Goal: Task Accomplishment & Management: Complete application form

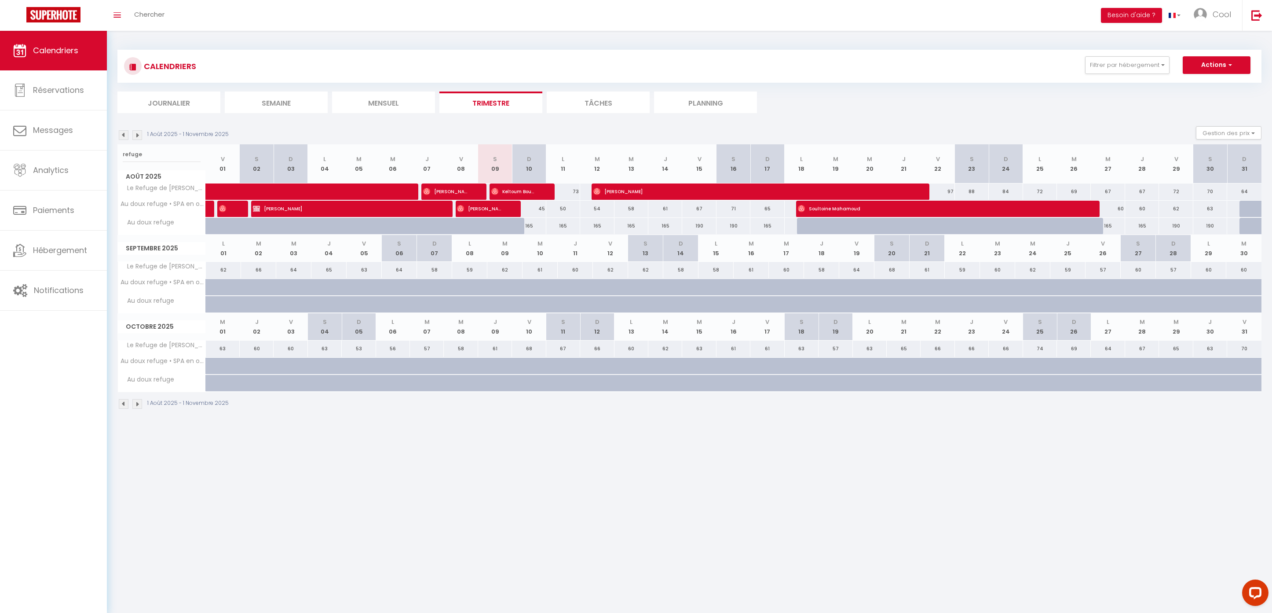
click at [702, 95] on li "Planning" at bounding box center [705, 103] width 103 height 22
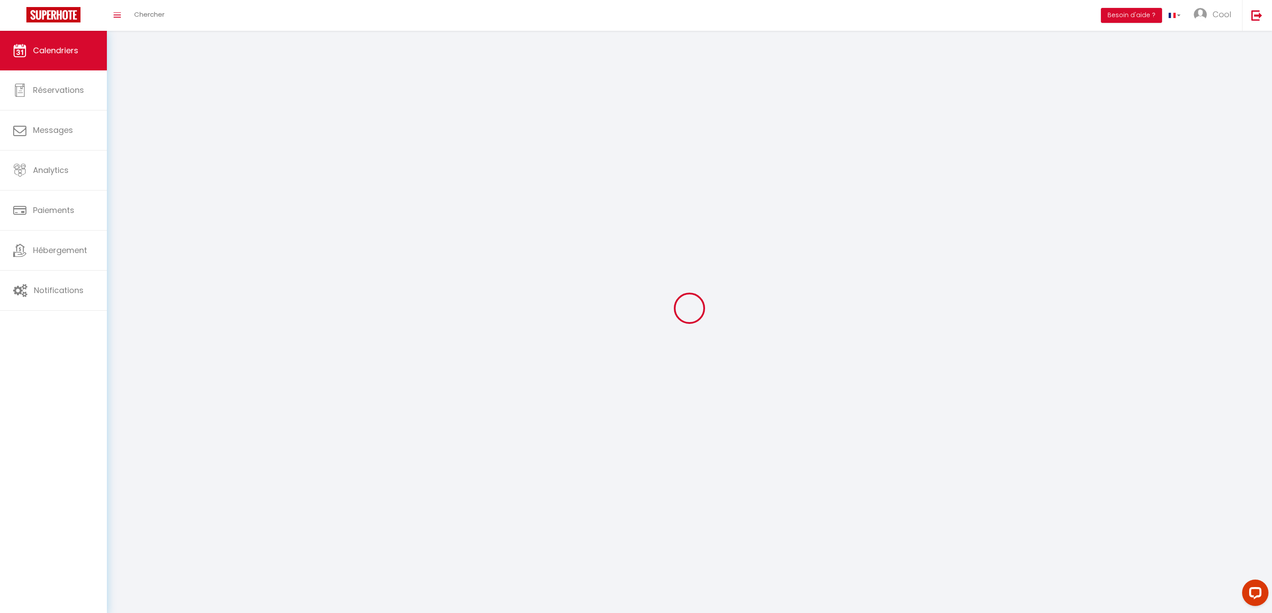
select select
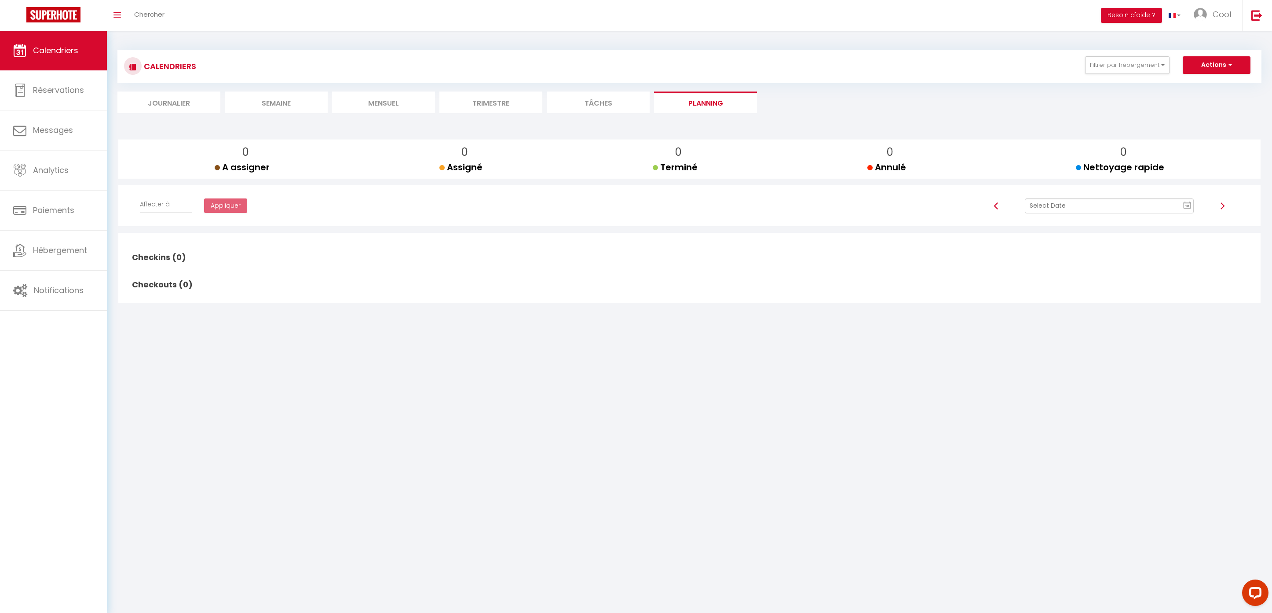
select select
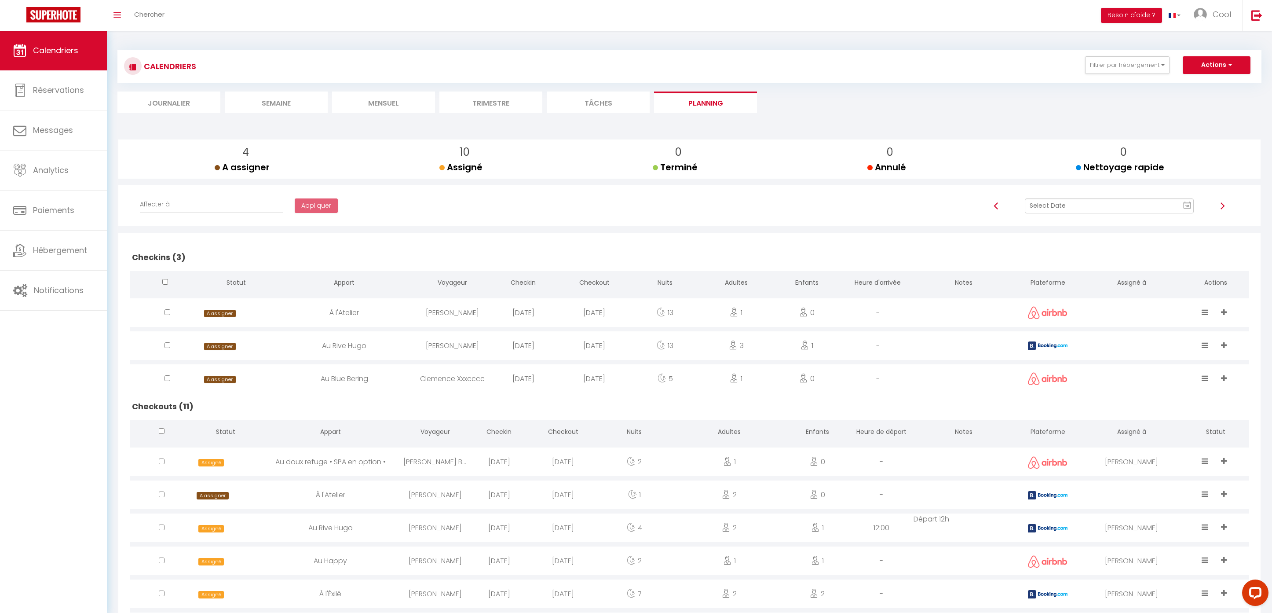
scroll to position [214, 0]
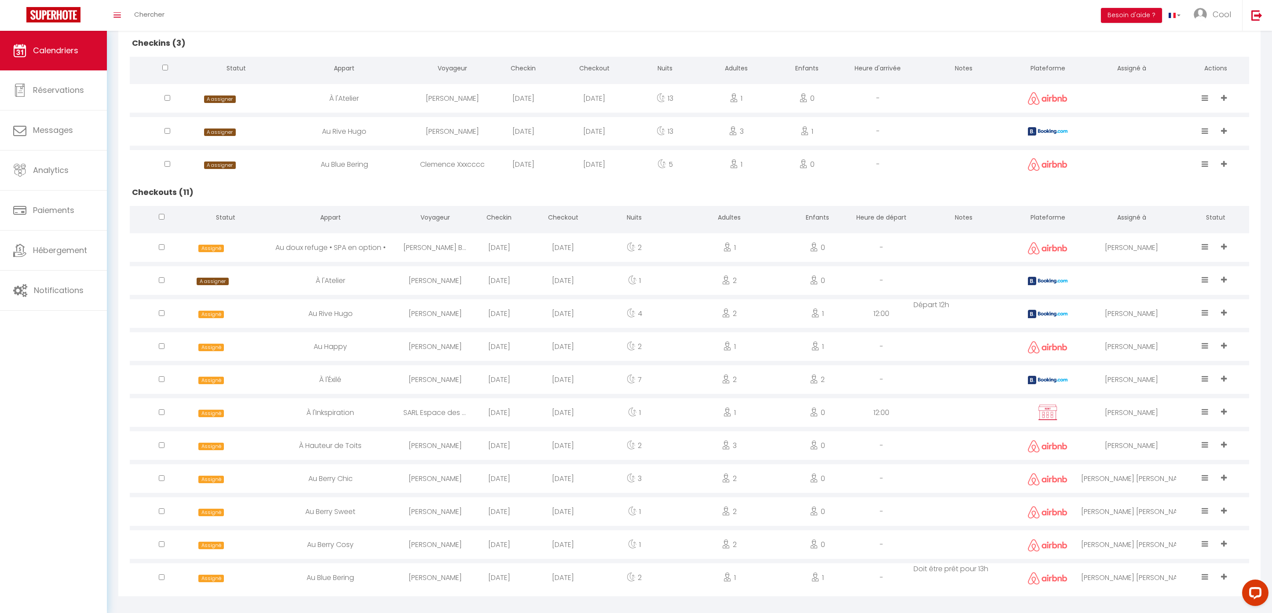
click at [372, 279] on div "À l'Atelier" at bounding box center [331, 280] width 146 height 29
select select "0"
select select "1"
select select
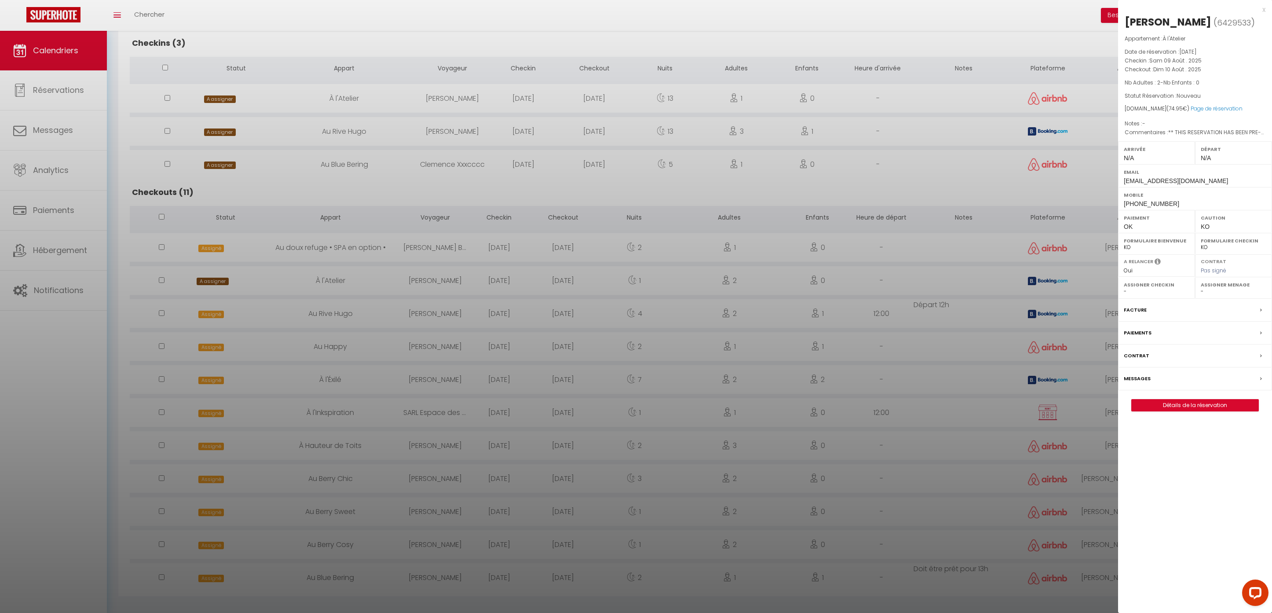
click at [711, 303] on div at bounding box center [636, 306] width 1272 height 613
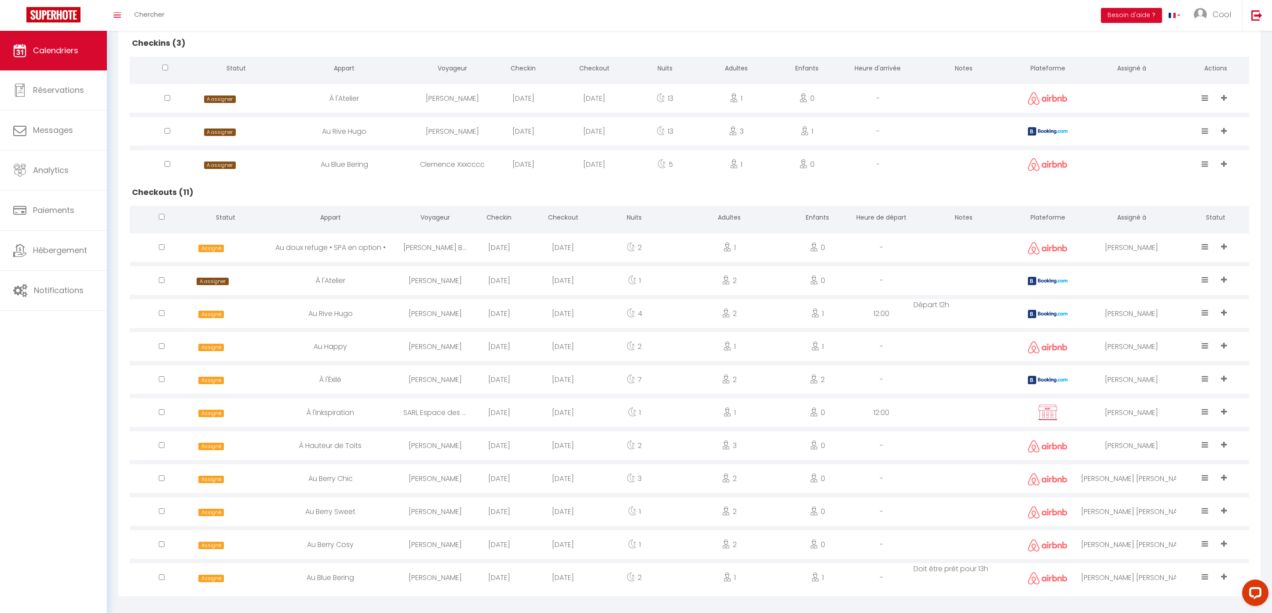
click at [1133, 277] on div at bounding box center [1131, 280] width 101 height 29
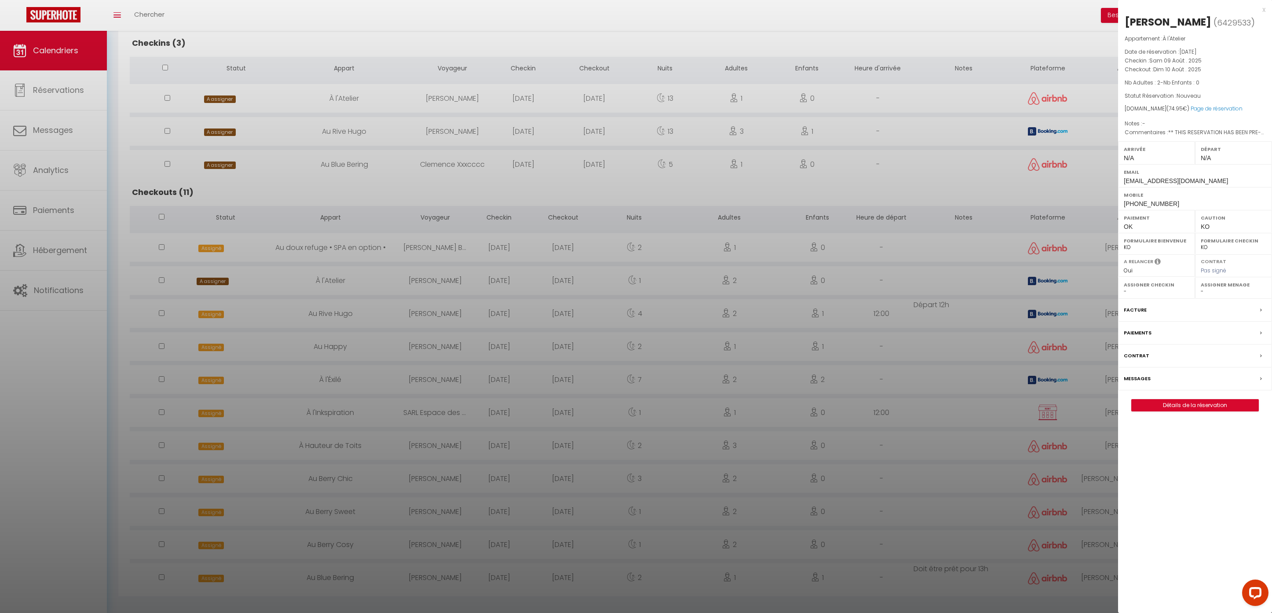
click at [1206, 295] on select "- [PERSON_NAME] Périgord [PERSON_NAME] Imorou [PERSON_NAME] [PERSON_NAME] [PERS…" at bounding box center [1234, 291] width 66 height 8
click at [884, 478] on div at bounding box center [636, 306] width 1272 height 613
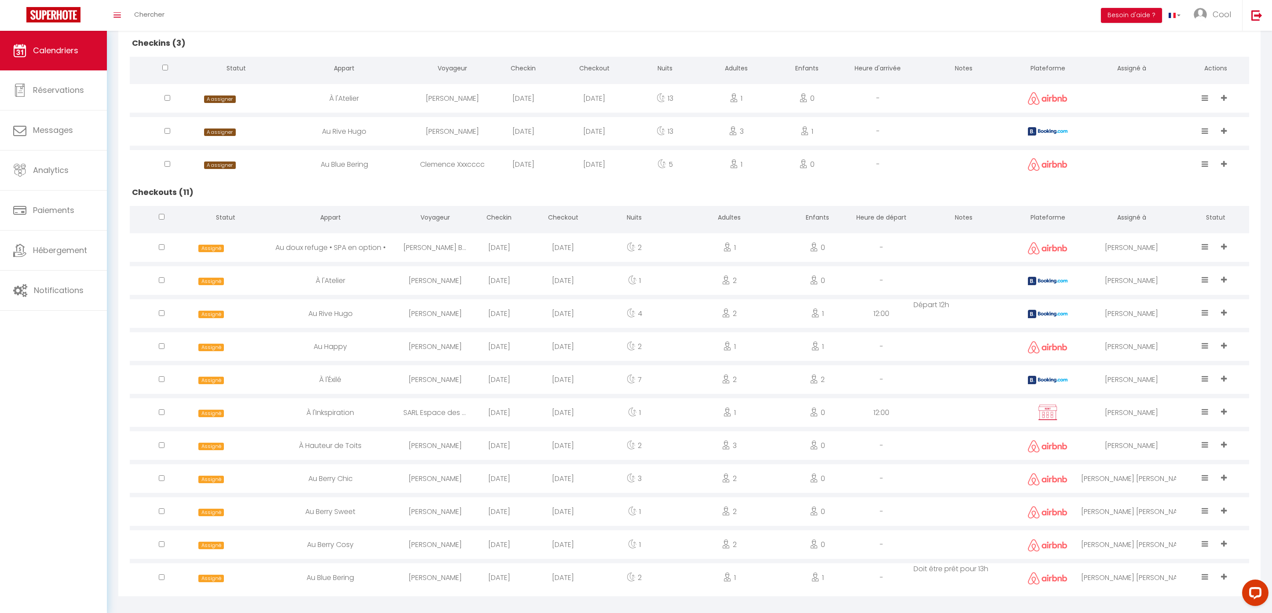
click at [421, 511] on div "[PERSON_NAME]" at bounding box center [435, 511] width 64 height 29
select select "49444"
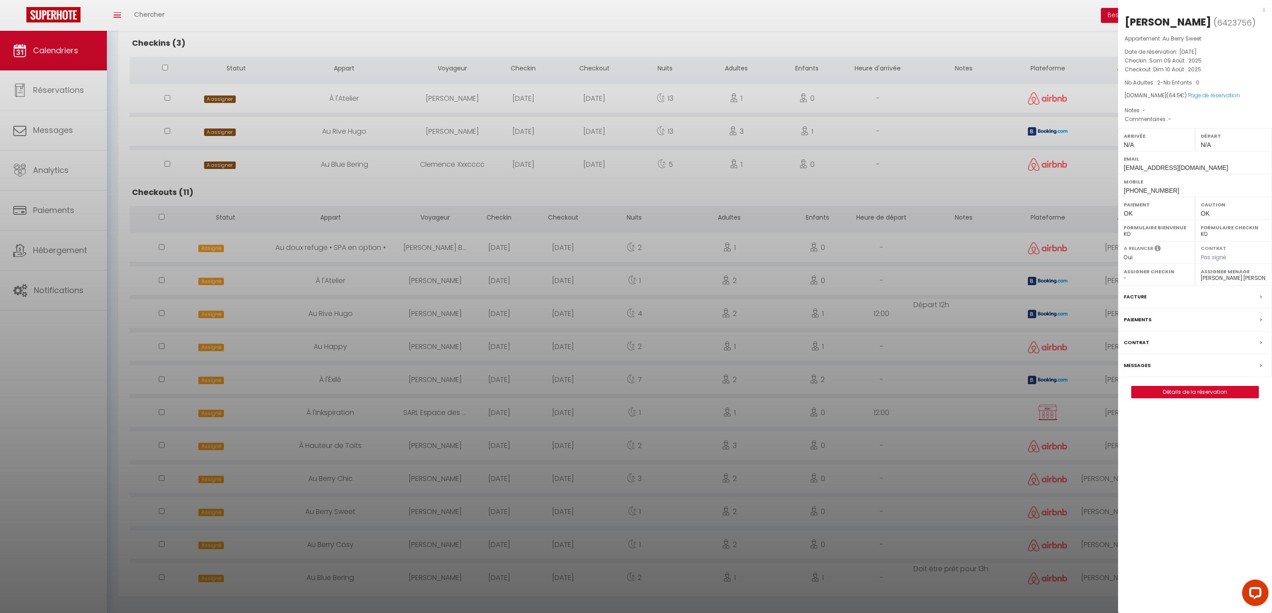
click at [1183, 405] on div "x [PERSON_NAME] ( 6423756 ) Appartement : Au [PERSON_NAME] Sweet Date de réserv…" at bounding box center [1195, 205] width 154 height 411
click at [1182, 398] on button "Détails de la réservation" at bounding box center [1196, 392] width 128 height 12
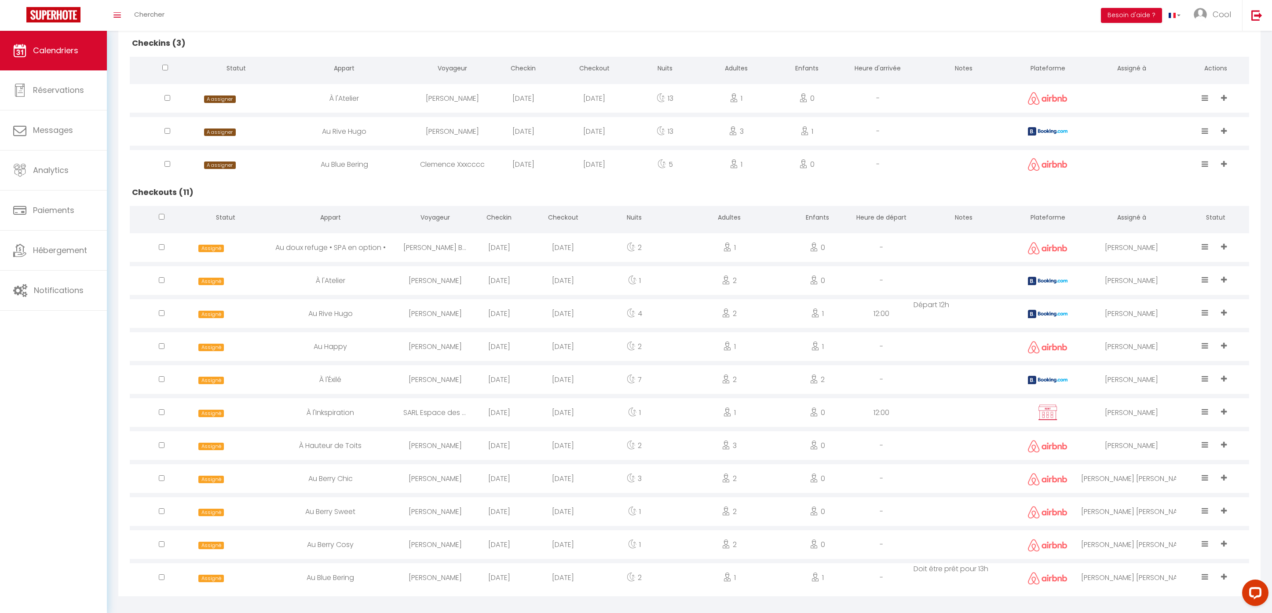
click at [454, 500] on div "[PERSON_NAME]" at bounding box center [435, 511] width 64 height 29
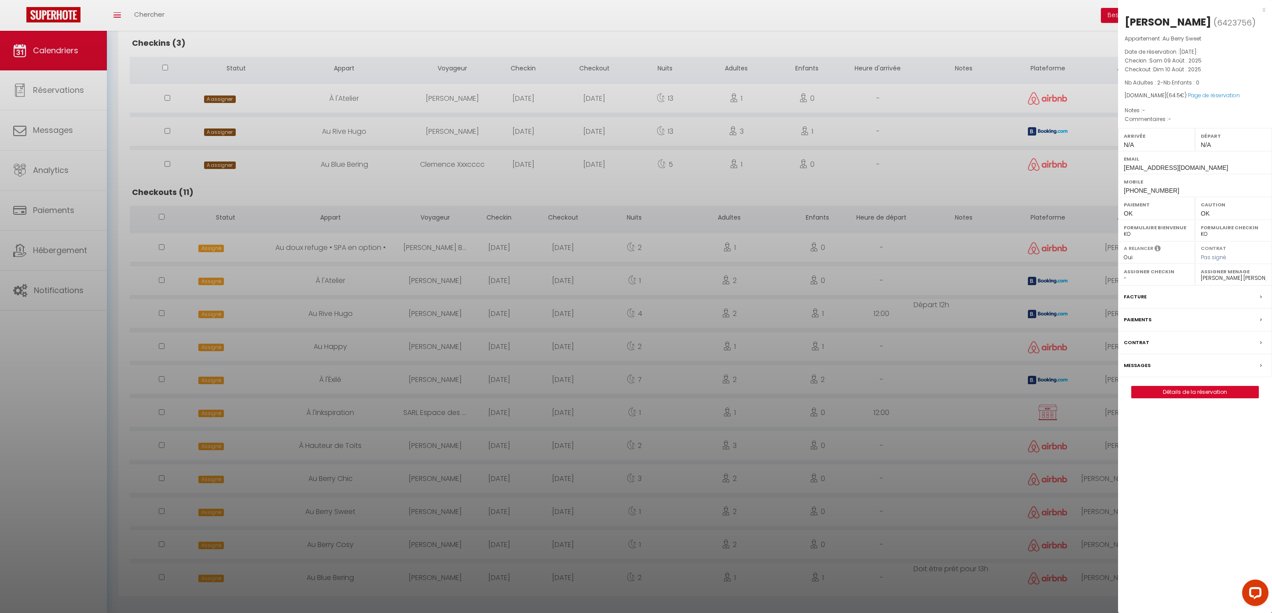
click at [1165, 386] on div "[PERSON_NAME] ( 6423756 ) Appartement : Au [PERSON_NAME] Sweet Date de réservat…" at bounding box center [1195, 206] width 154 height 383
click at [1161, 388] on link "Détails de la réservation" at bounding box center [1195, 391] width 127 height 11
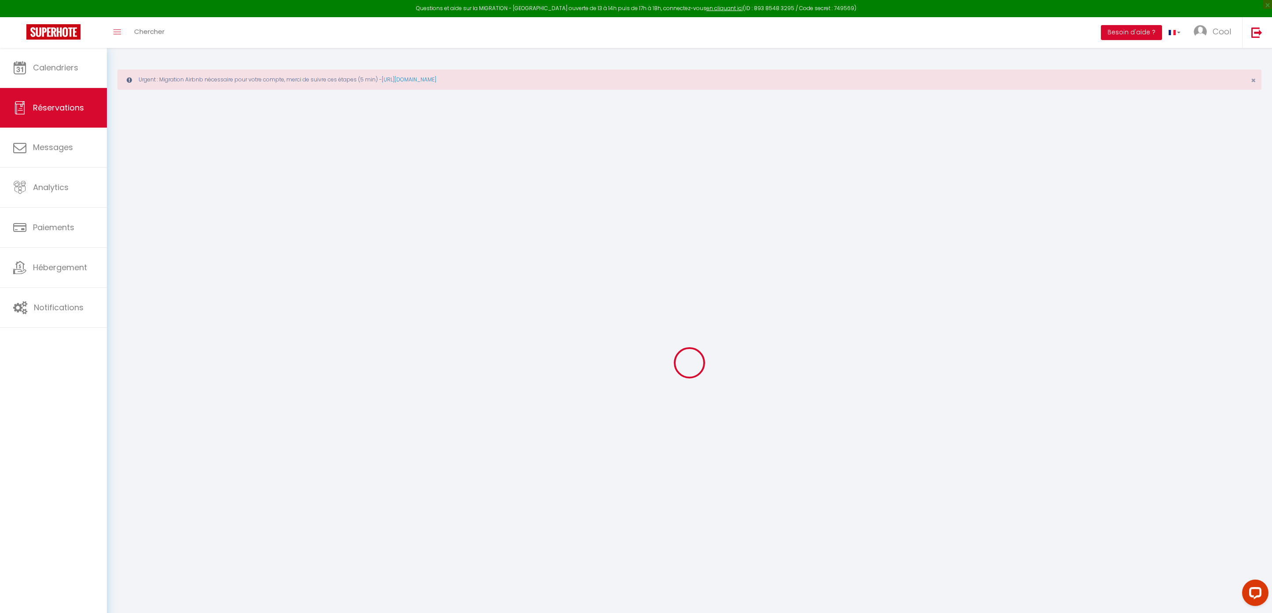
type input "[PERSON_NAME]"
type input "Kohler"
type input "[EMAIL_ADDRESS][DOMAIN_NAME]"
type input "[PHONE_NUMBER]"
select select
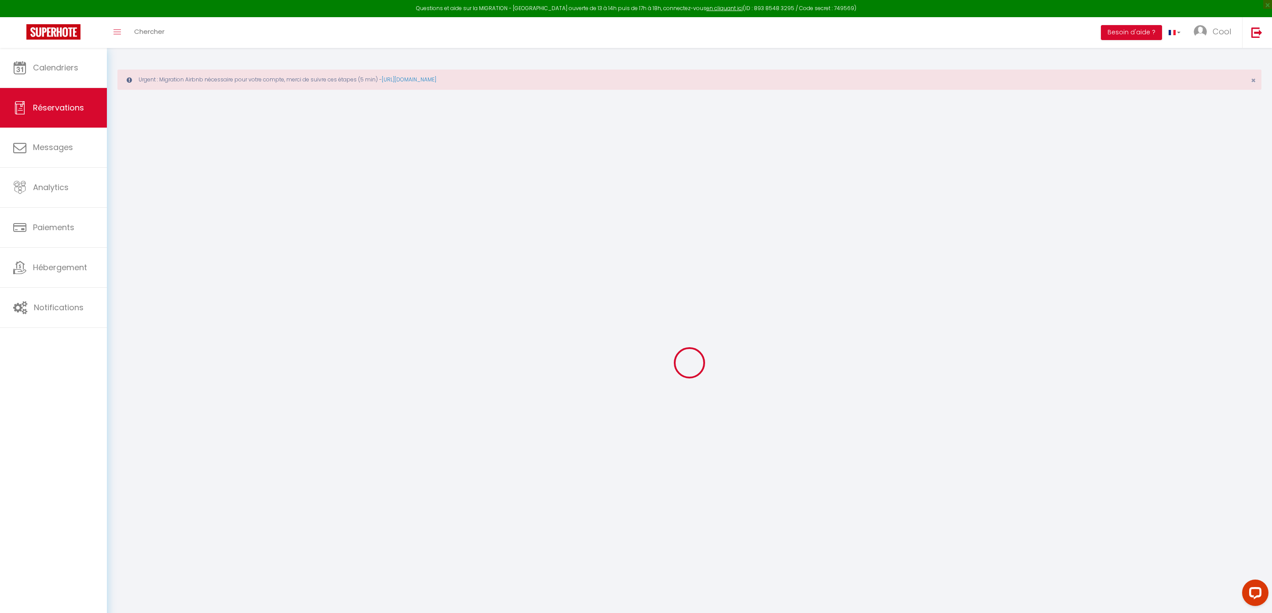
type input "16.38"
select select "38048"
select select "1"
select select
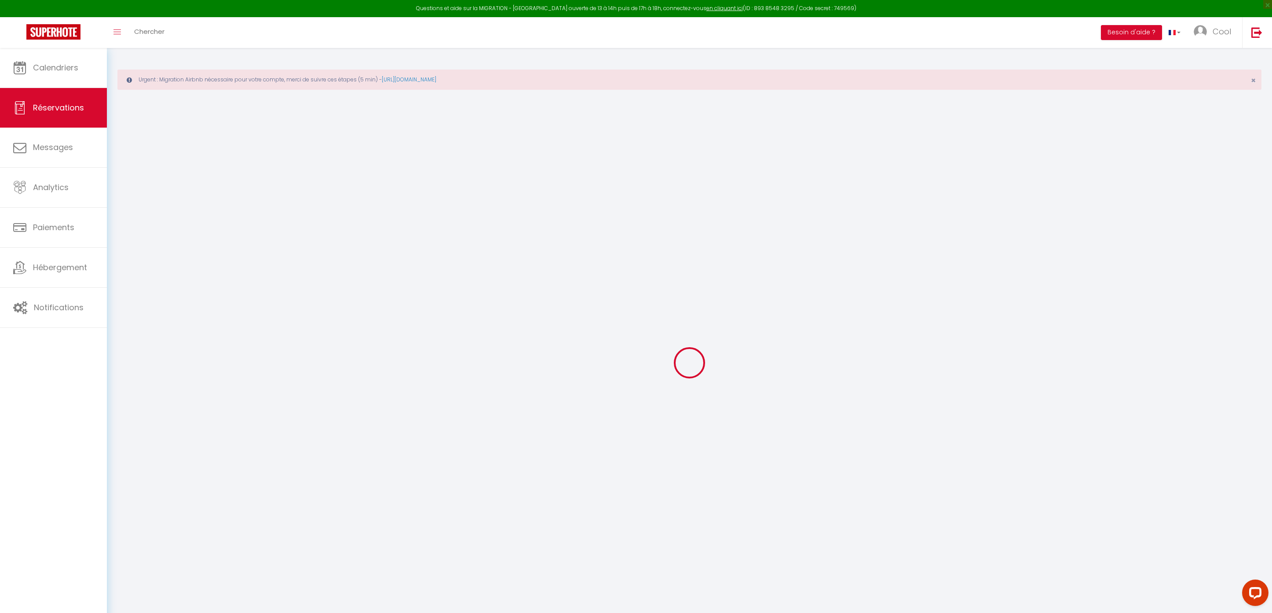
type input "2"
select select "12"
select select
type input "61"
checkbox input "false"
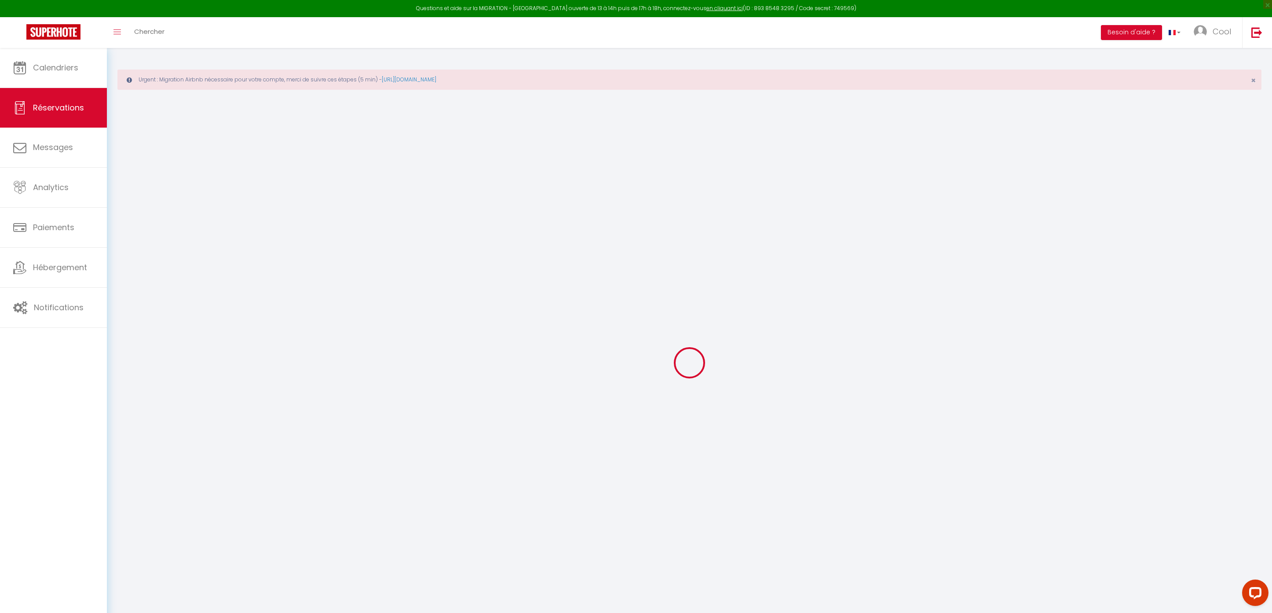
type input "0"
select select "1"
type input "0"
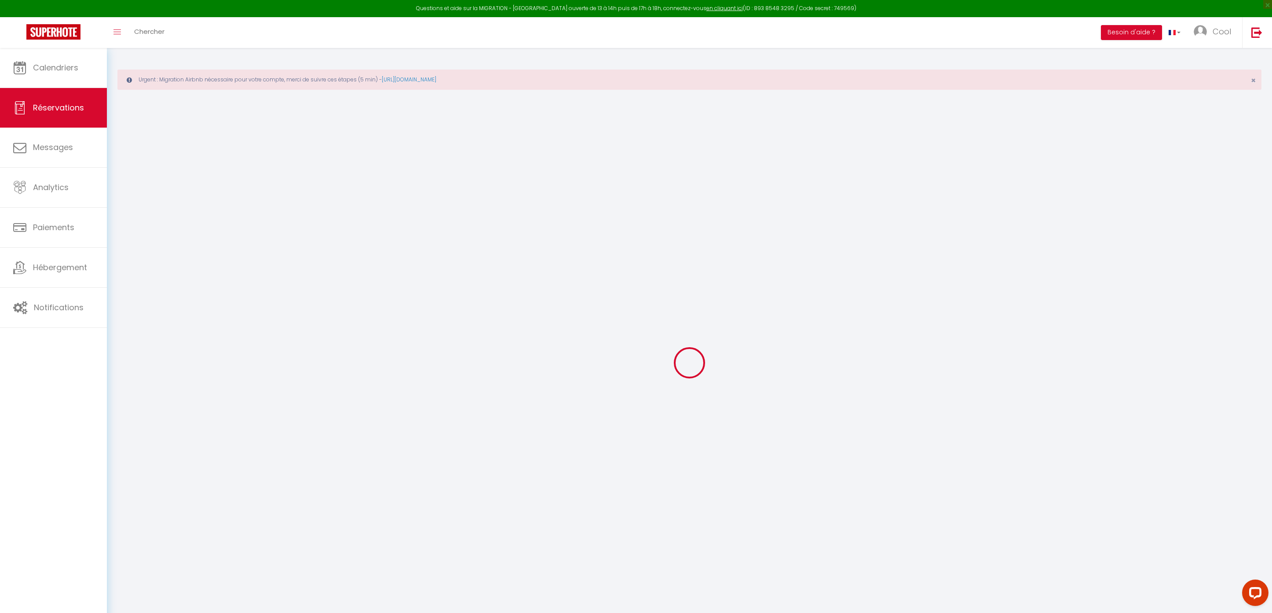
select select
select select "15"
checkbox input "false"
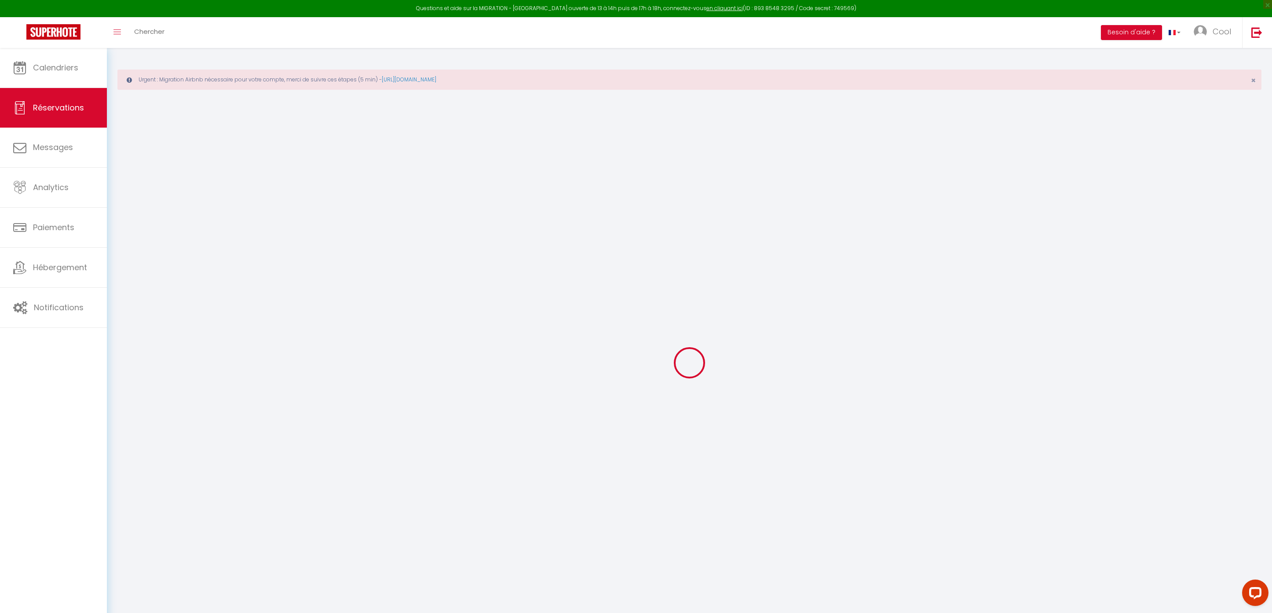
select select
checkbox input "false"
select select
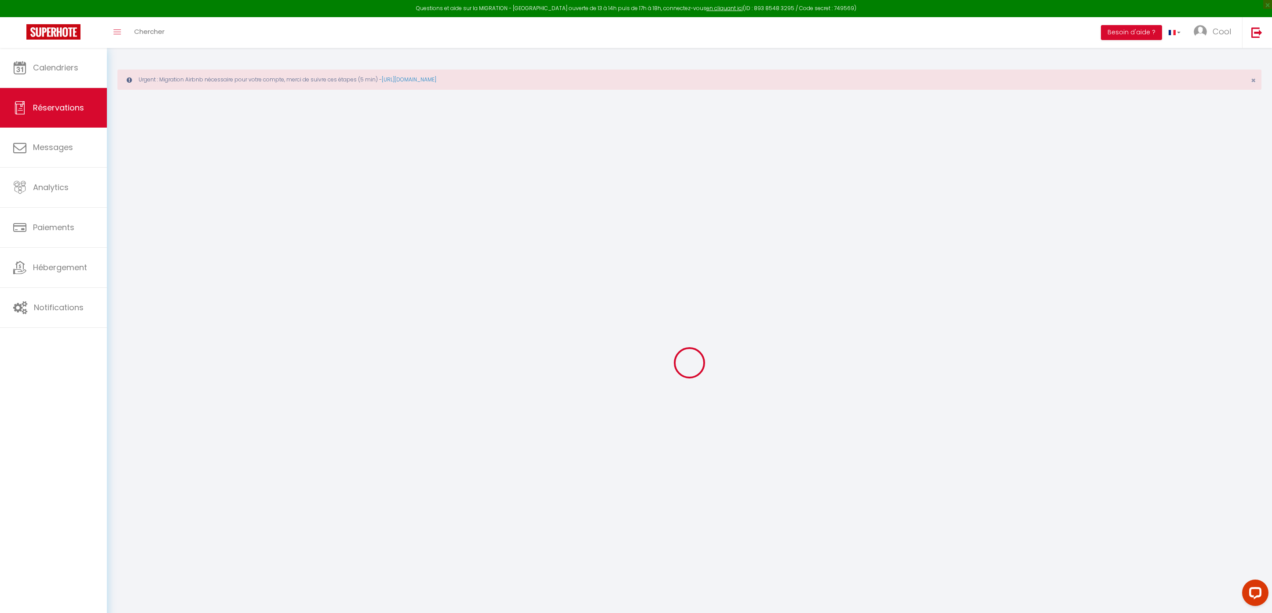
select select
checkbox input "false"
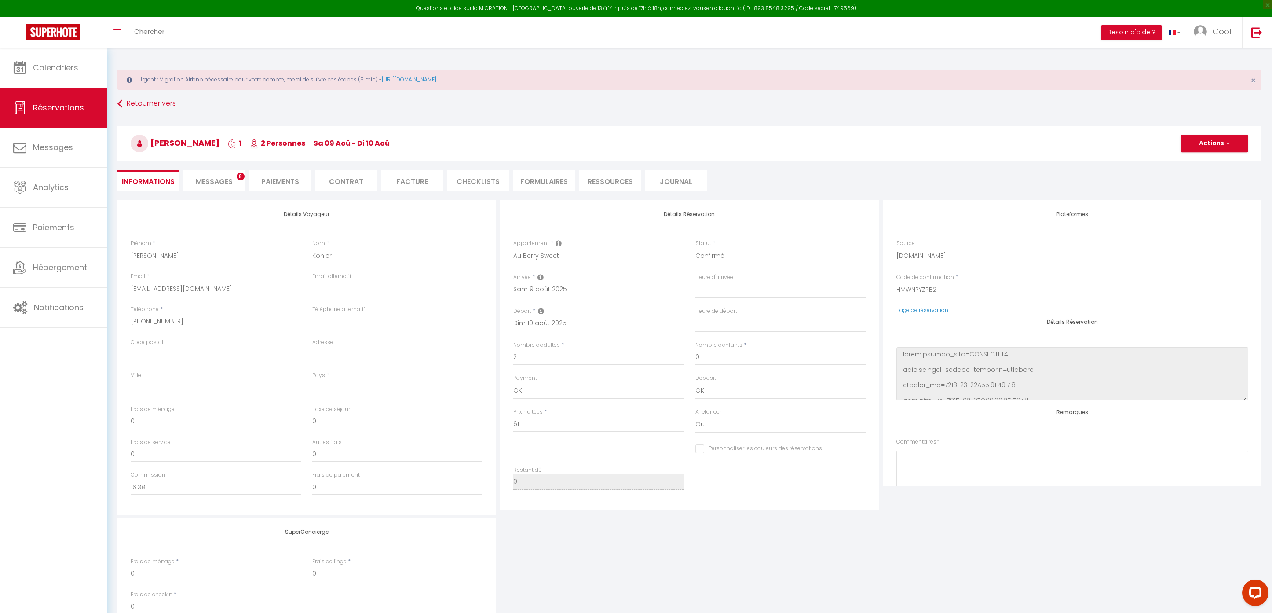
select select
type input "3.5"
select select
checkbox input "false"
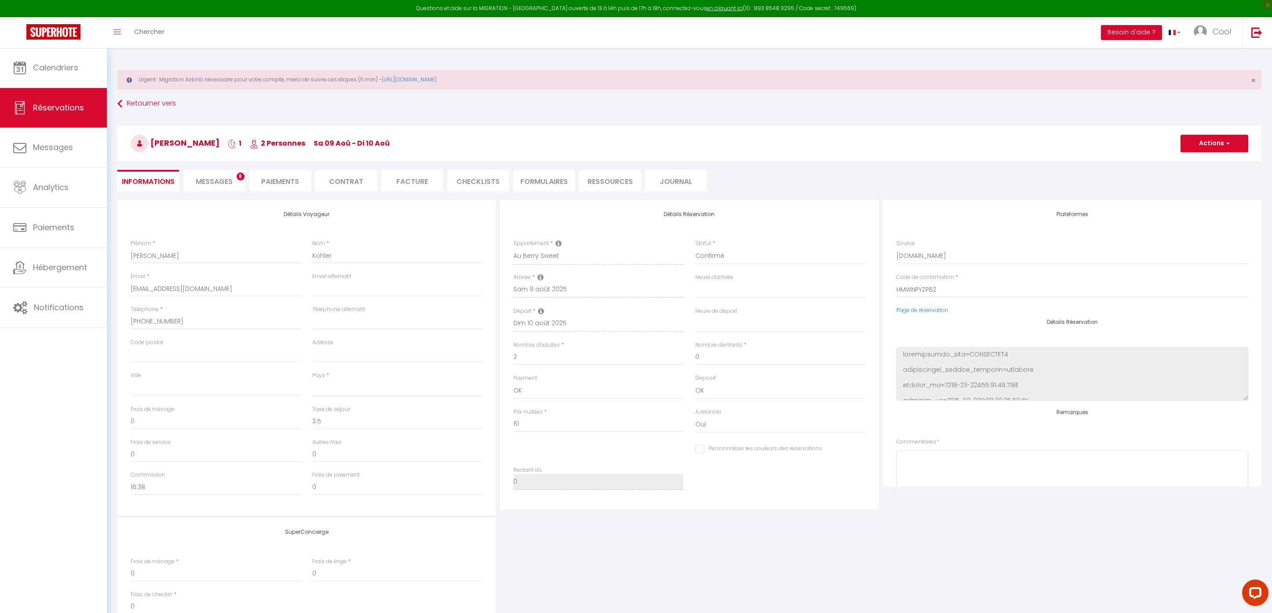
select select
checkbox input "false"
select select
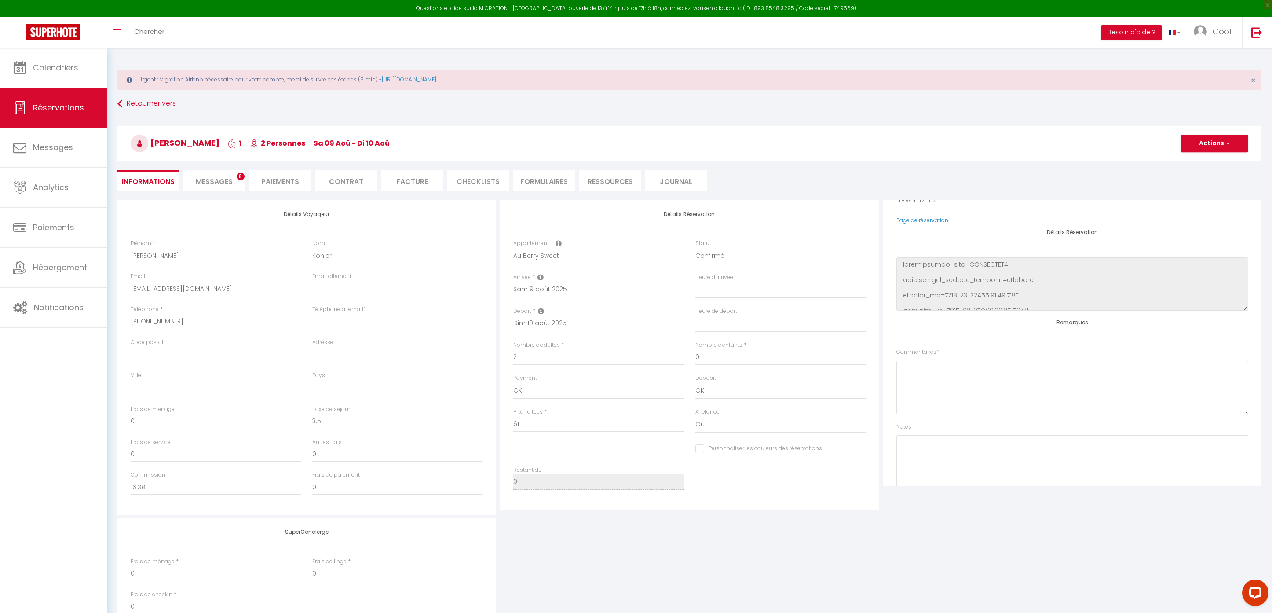
scroll to position [113, 0]
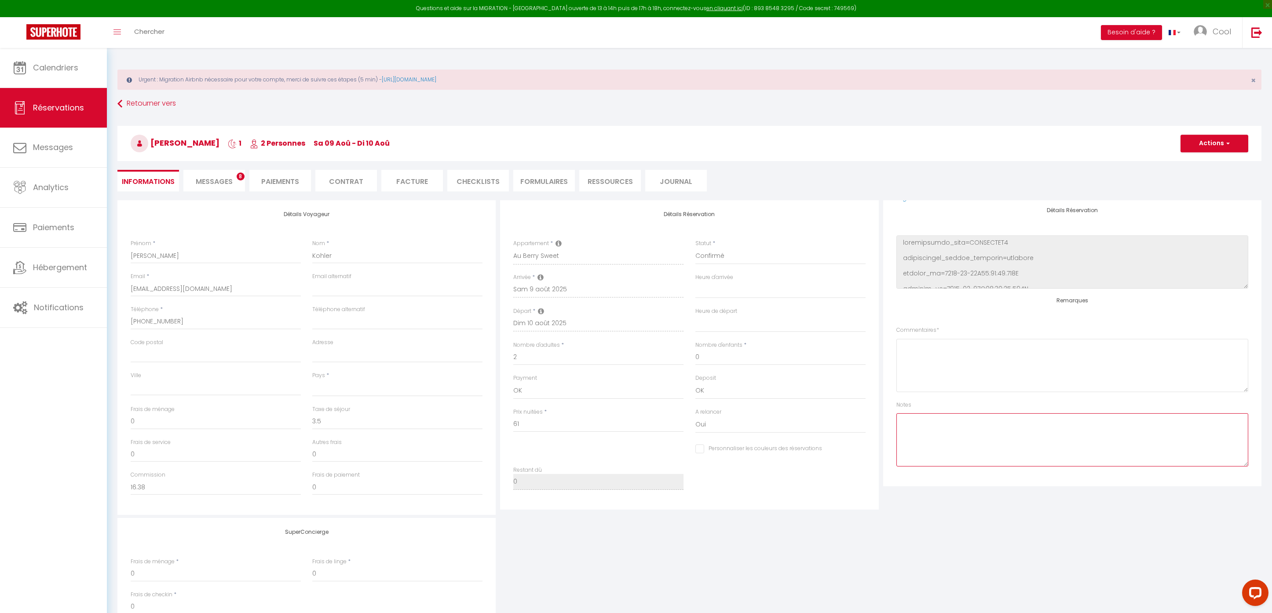
click at [942, 443] on textarea at bounding box center [1073, 439] width 352 height 53
type textarea "Récupérer lit bébé"
click at [1230, 142] on button "Actions" at bounding box center [1215, 144] width 68 height 18
click at [1197, 166] on link "Enregistrer" at bounding box center [1206, 162] width 70 height 11
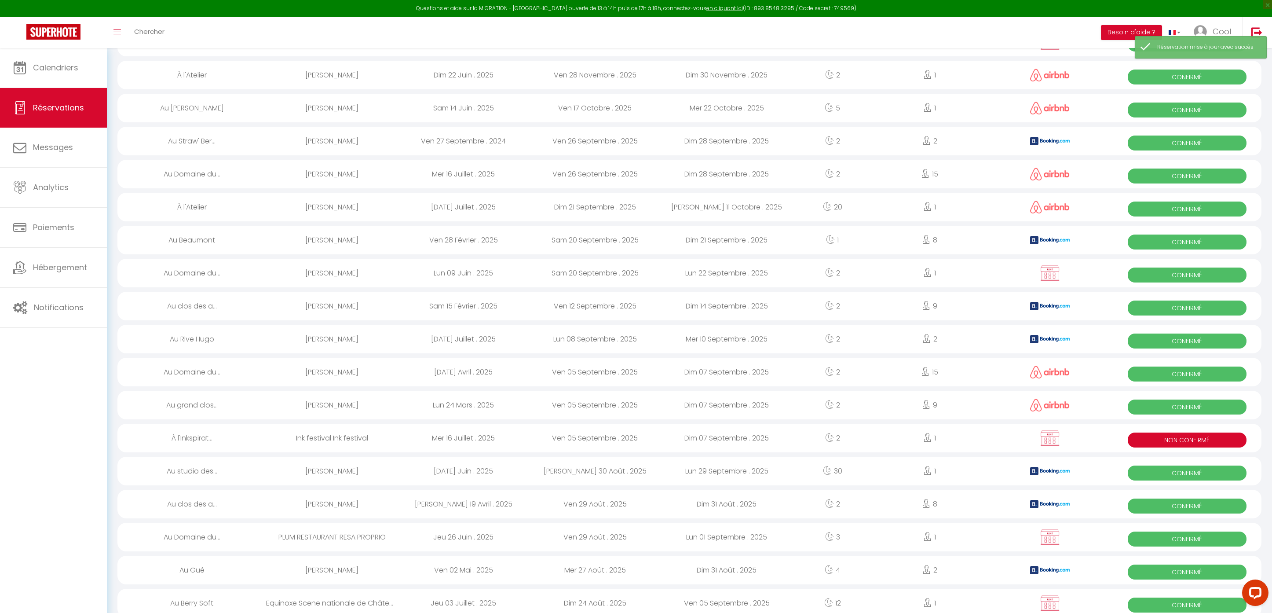
scroll to position [208, 0]
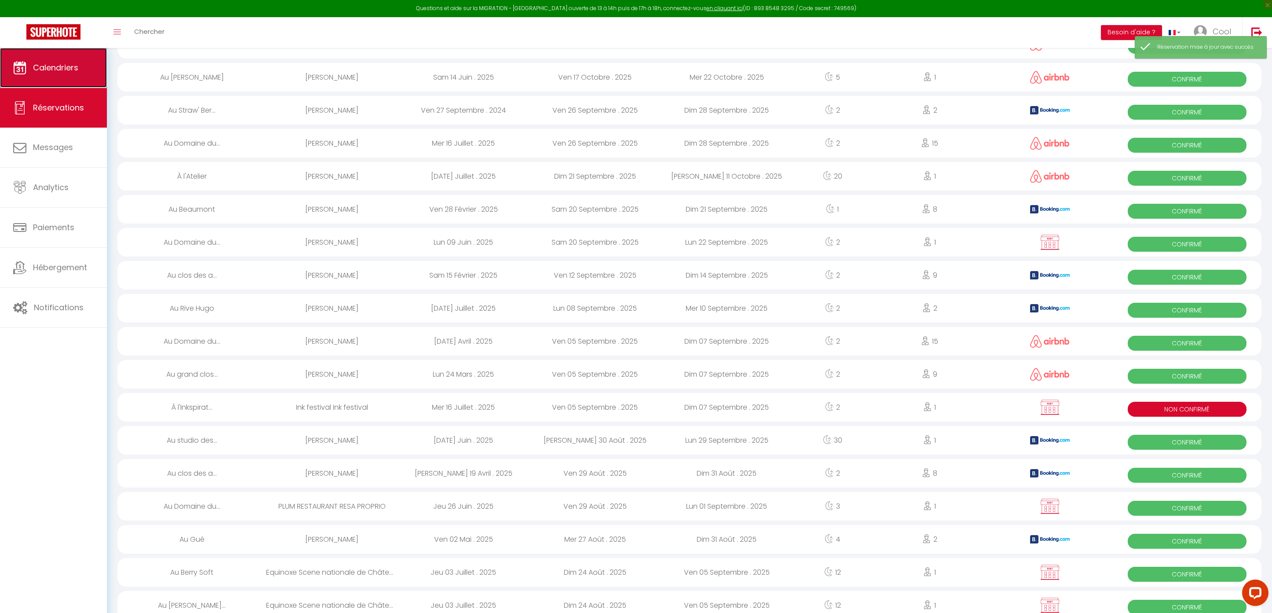
click at [78, 79] on link "Calendriers" at bounding box center [53, 68] width 107 height 40
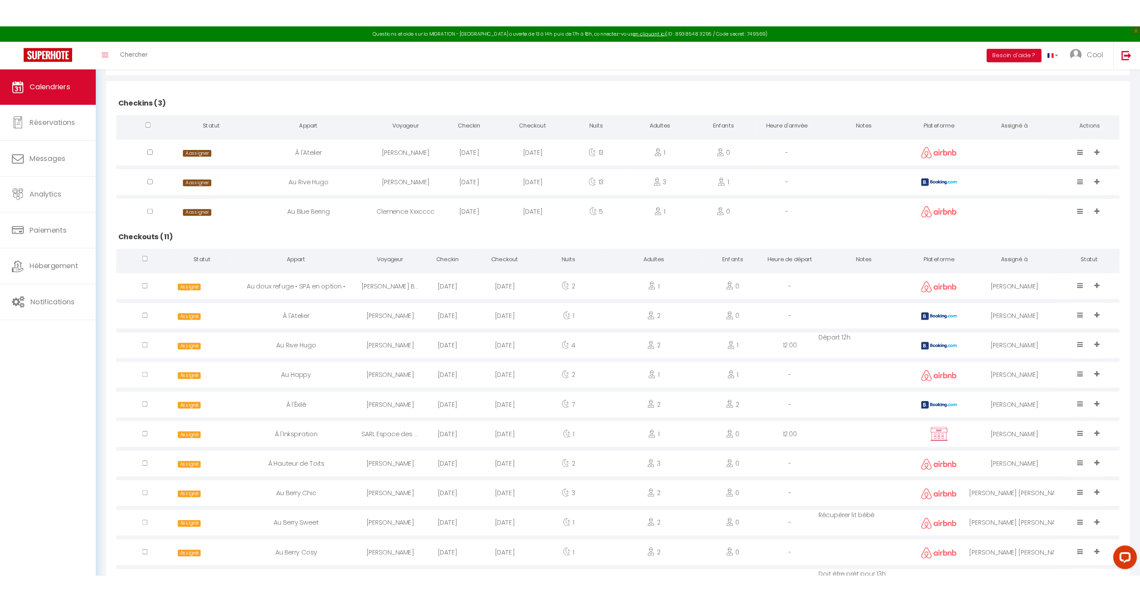
scroll to position [269, 0]
